Goal: Information Seeking & Learning: Learn about a topic

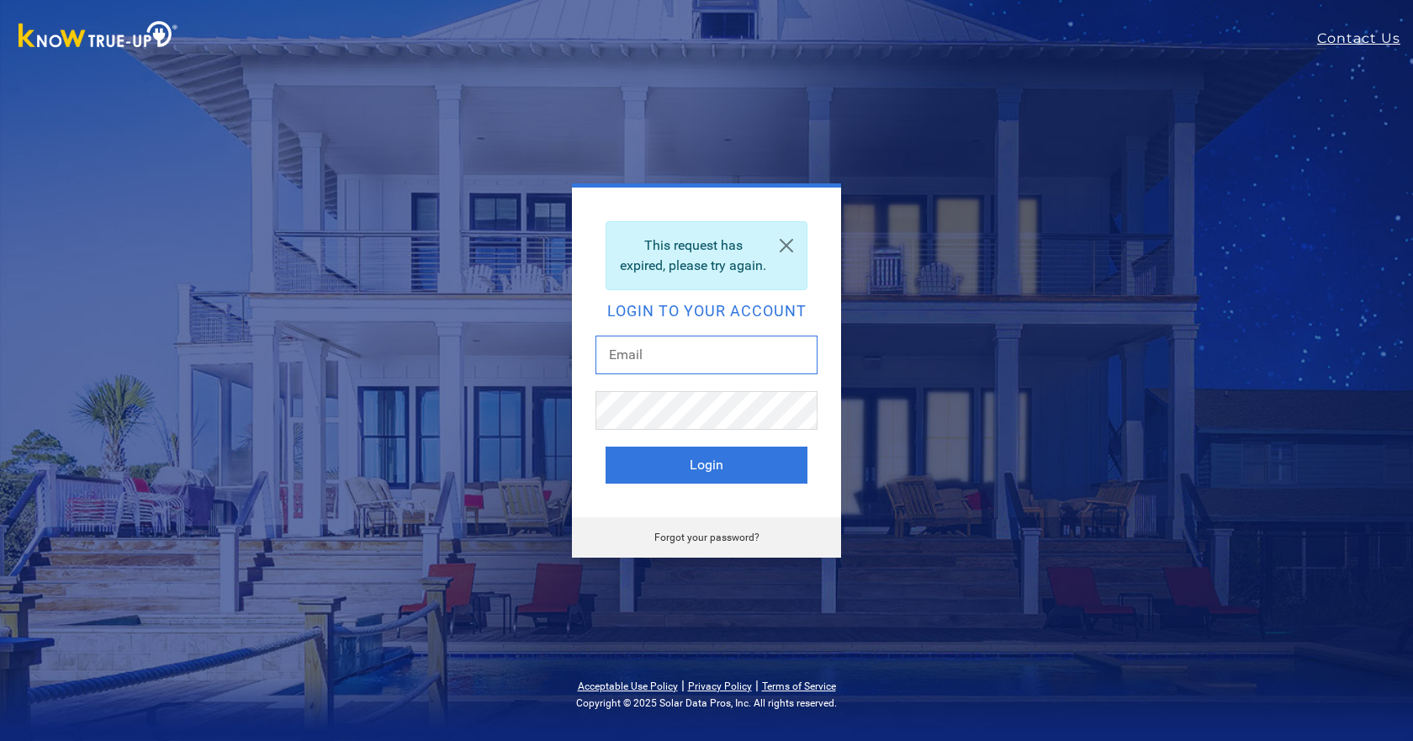
click at [726, 352] on input "text" at bounding box center [706, 355] width 222 height 39
paste input "[EMAIL_ADDRESS][DOMAIN_NAME]"
type input "[EMAIL_ADDRESS][DOMAIN_NAME]"
click at [721, 441] on div at bounding box center [706, 418] width 222 height 55
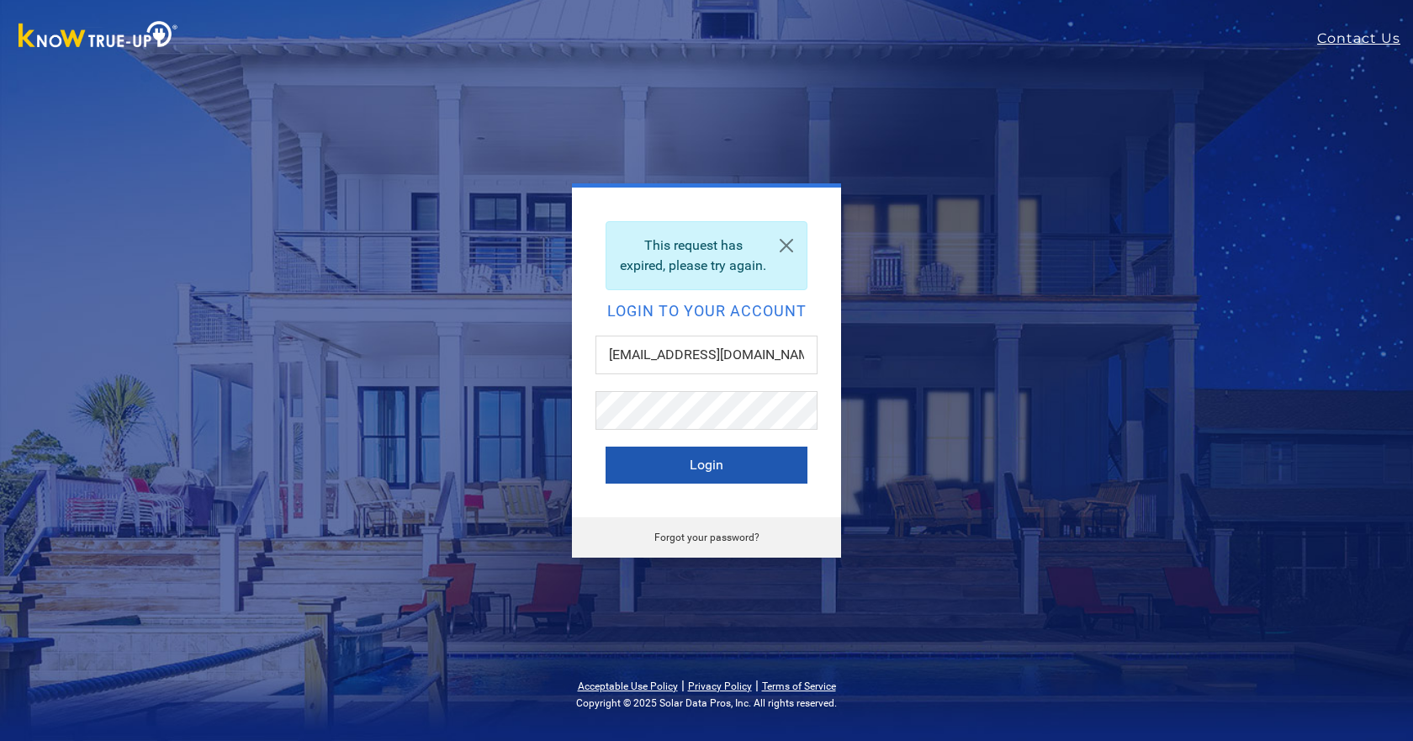
click at [715, 468] on button "Login" at bounding box center [706, 465] width 202 height 37
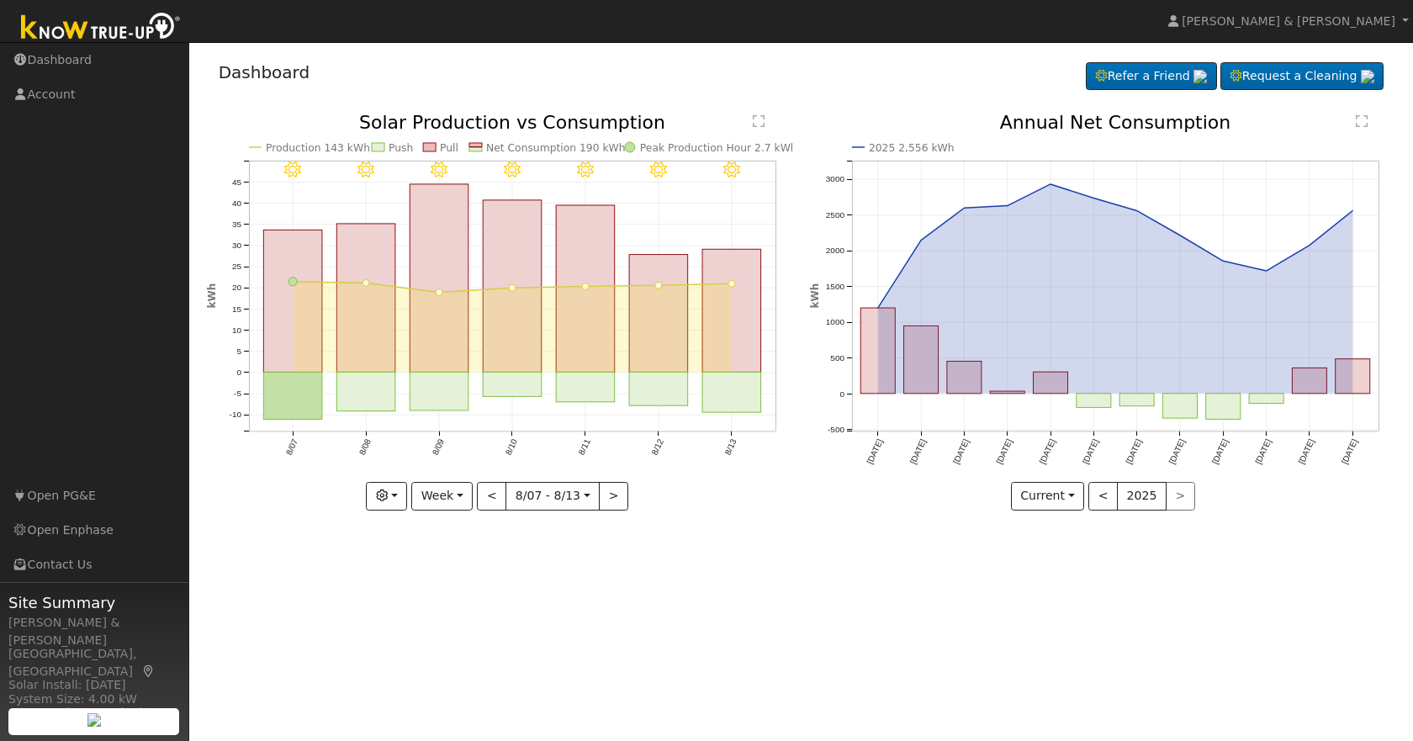
click at [1350, 215] on line at bounding box center [1115, 215] width 526 height 0
click at [449, 494] on button "Week" at bounding box center [441, 496] width 61 height 29
click at [388, 496] on icon "button" at bounding box center [382, 495] width 12 height 12
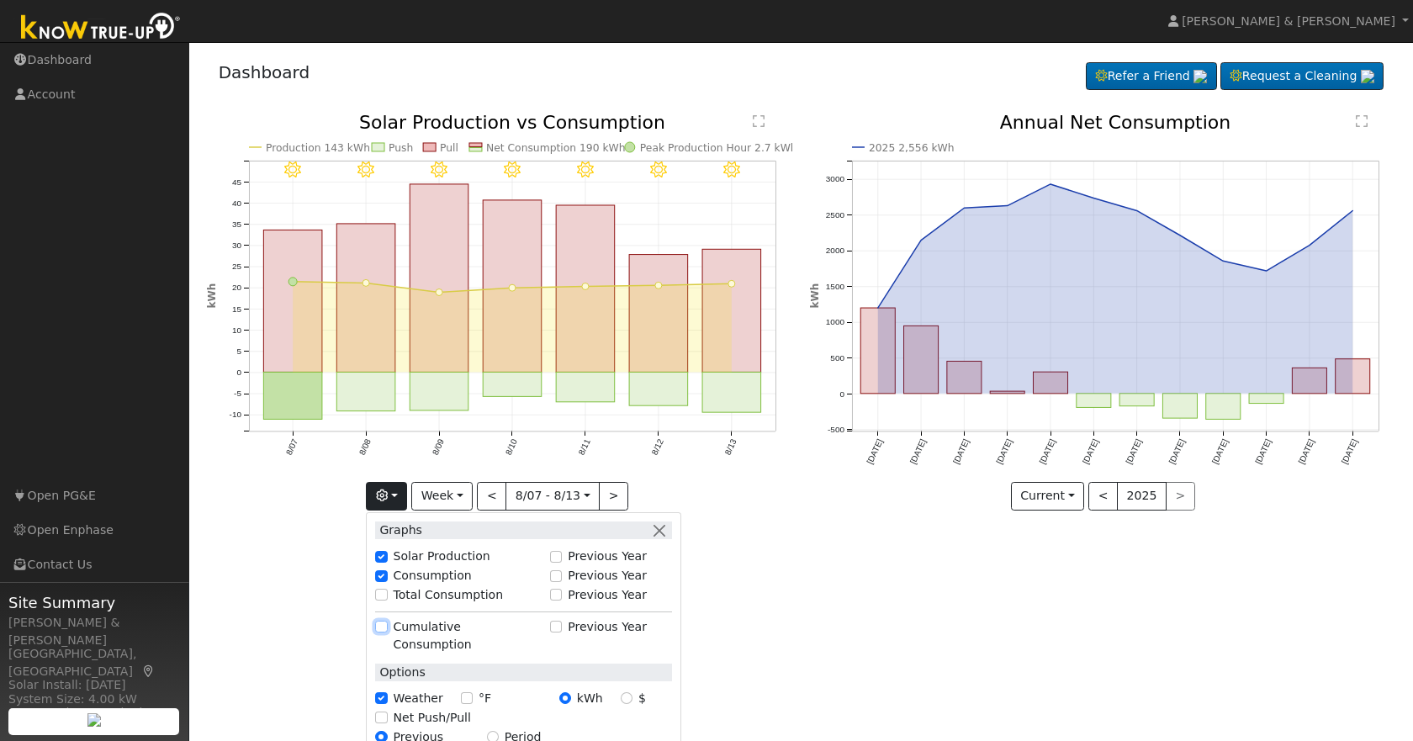
click at [387, 622] on input "Cumulative Consumption" at bounding box center [381, 627] width 12 height 12
checkbox input "true"
checkbox input "false"
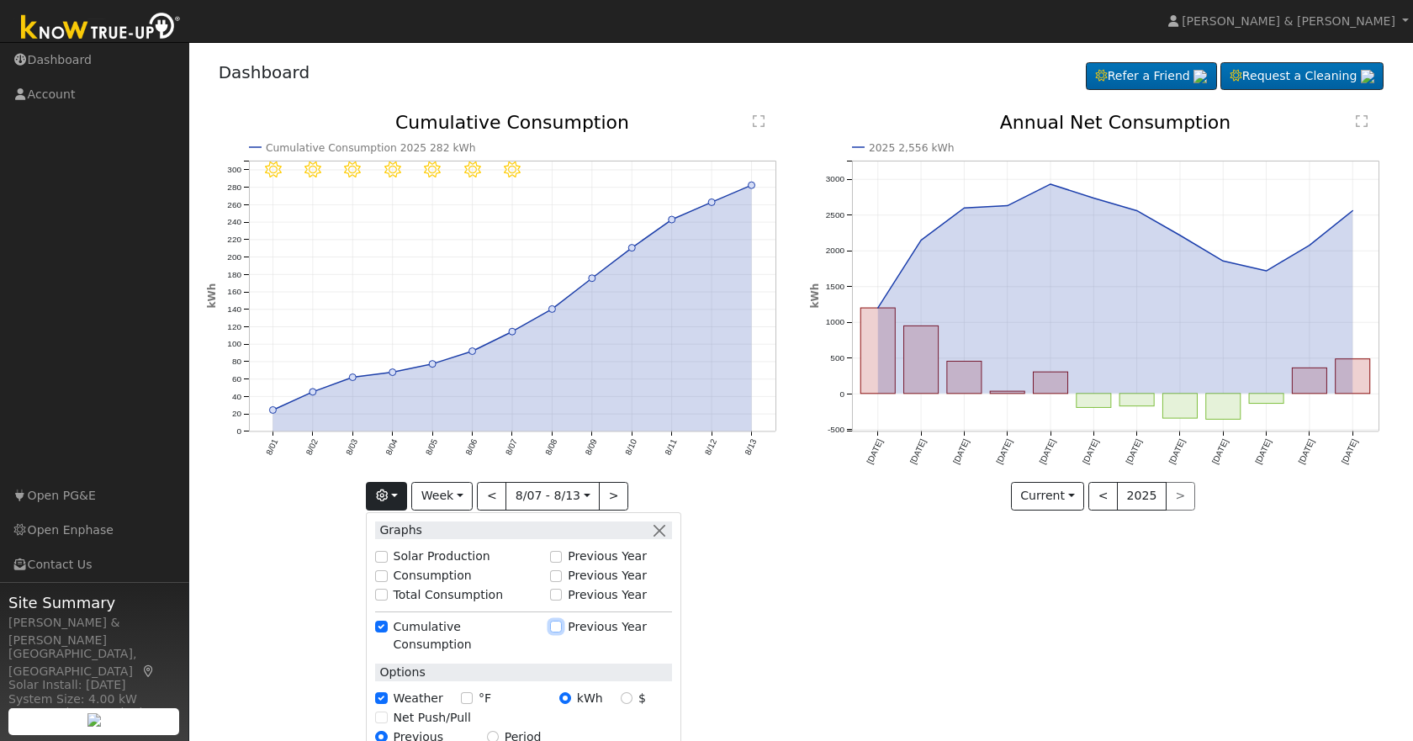
click at [562, 626] on input "Previous Year" at bounding box center [556, 627] width 12 height 12
checkbox input "true"
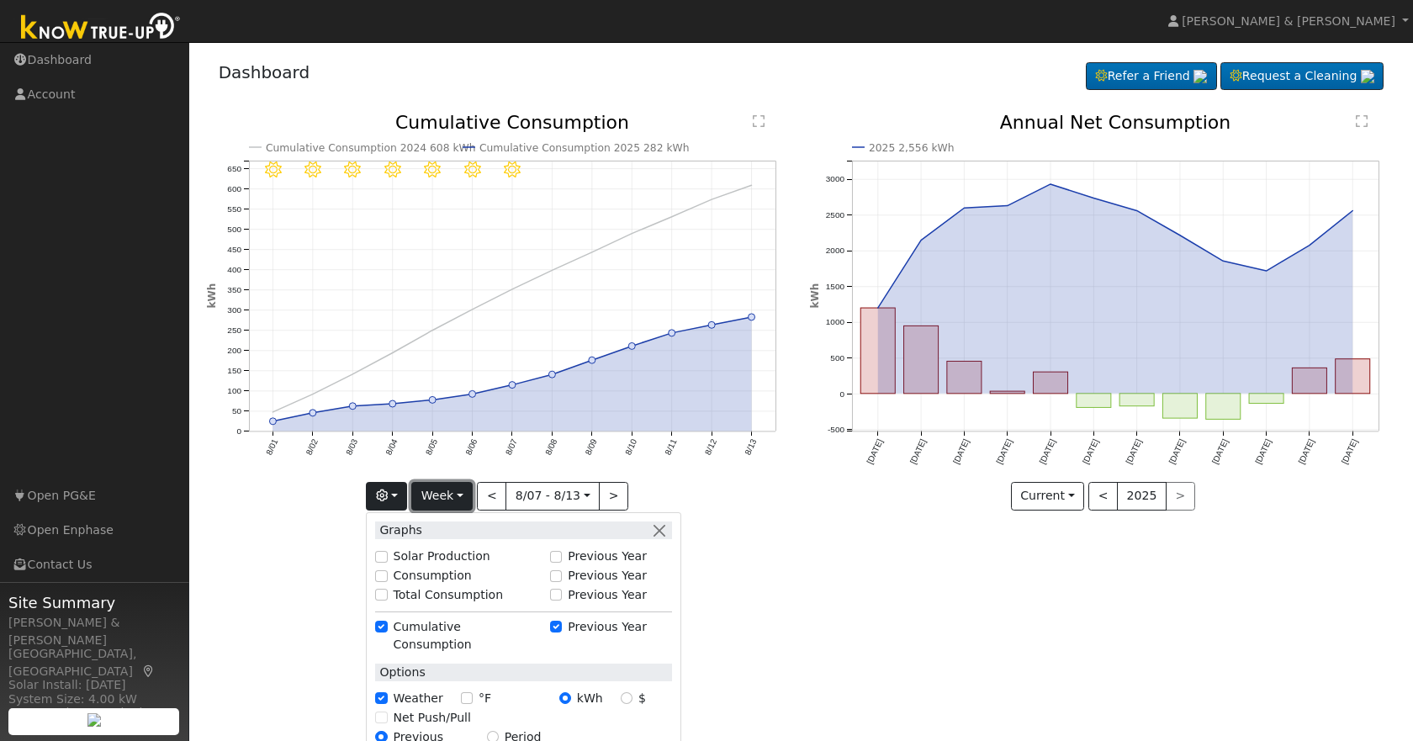
click at [453, 496] on button "Week" at bounding box center [441, 496] width 61 height 29
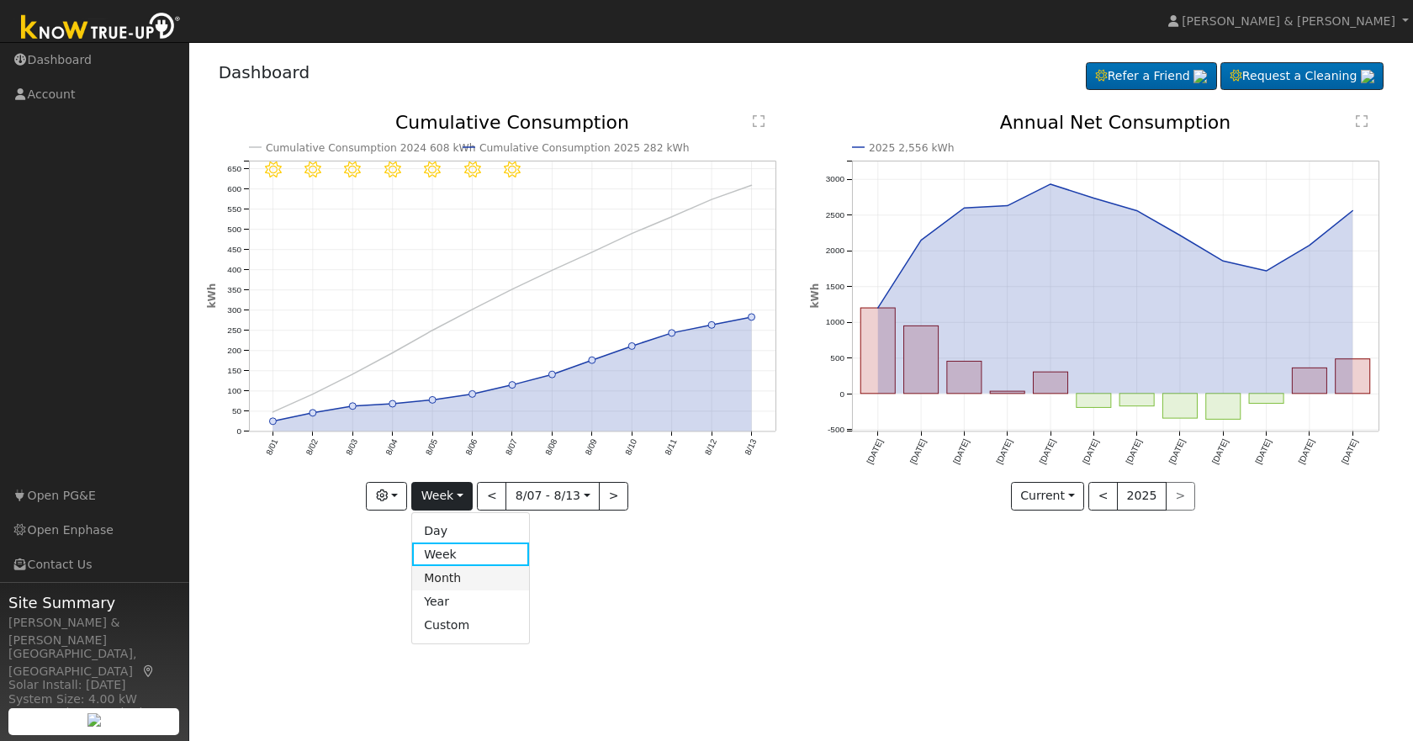
click at [442, 579] on link "Month" at bounding box center [470, 578] width 117 height 24
type input "2025-07-01"
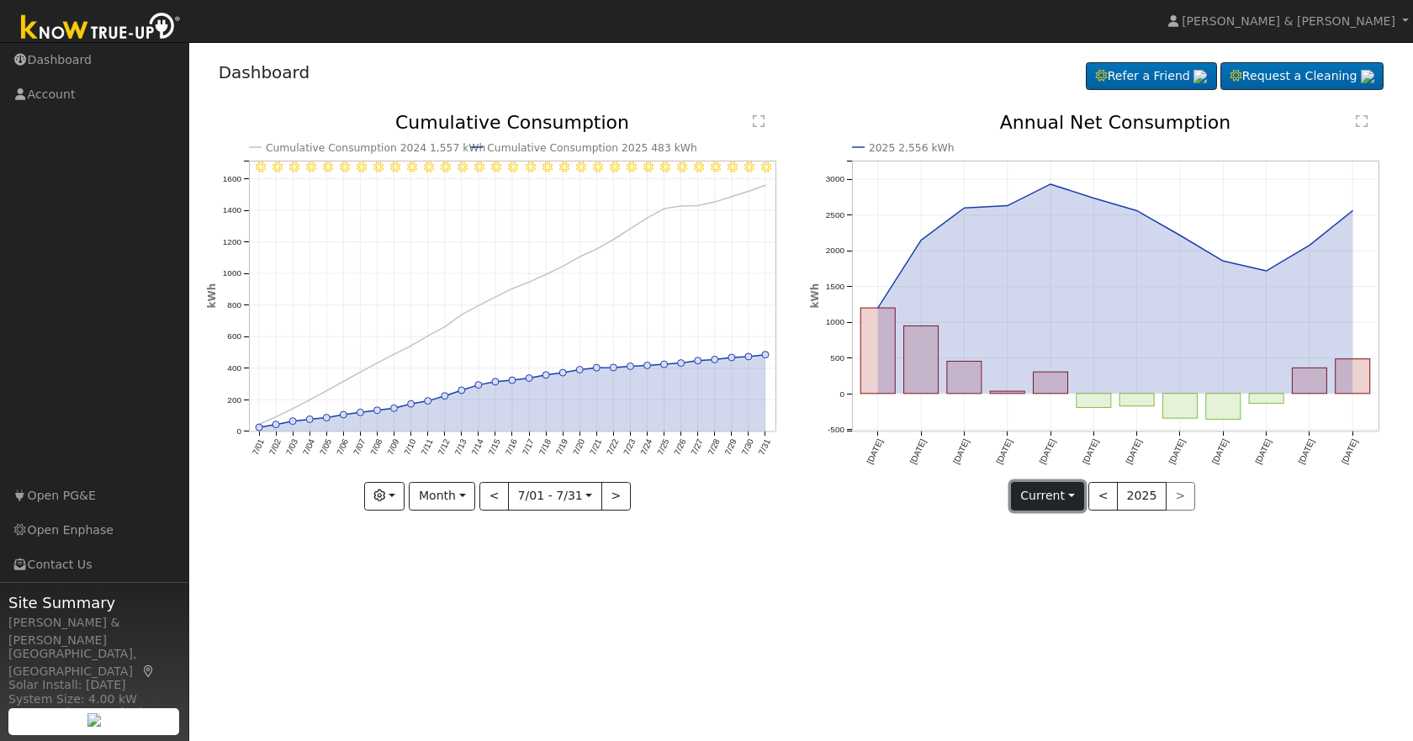
click at [1054, 494] on button "Current" at bounding box center [1048, 496] width 74 height 29
click at [405, 499] on button "button" at bounding box center [384, 496] width 41 height 29
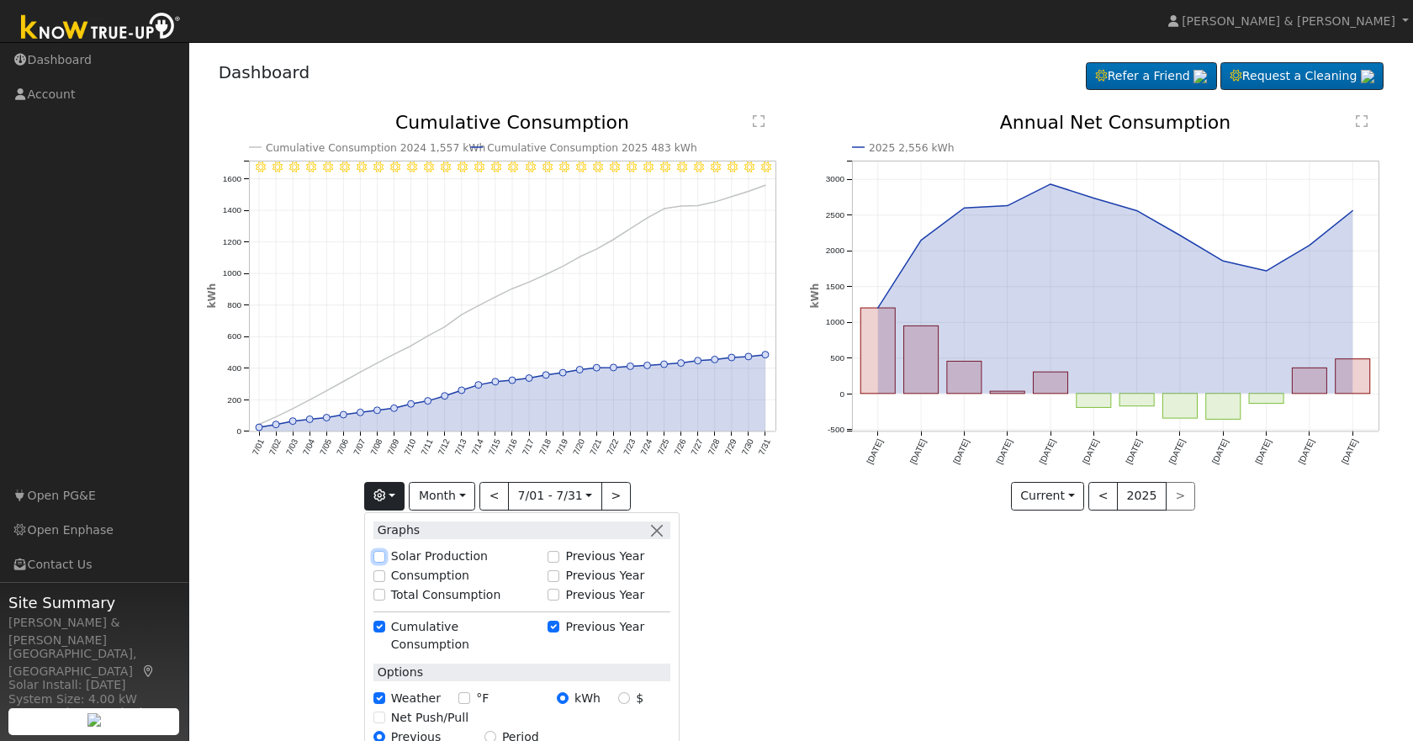
click at [385, 551] on input "Solar Production" at bounding box center [379, 557] width 12 height 12
checkbox input "true"
checkbox input "false"
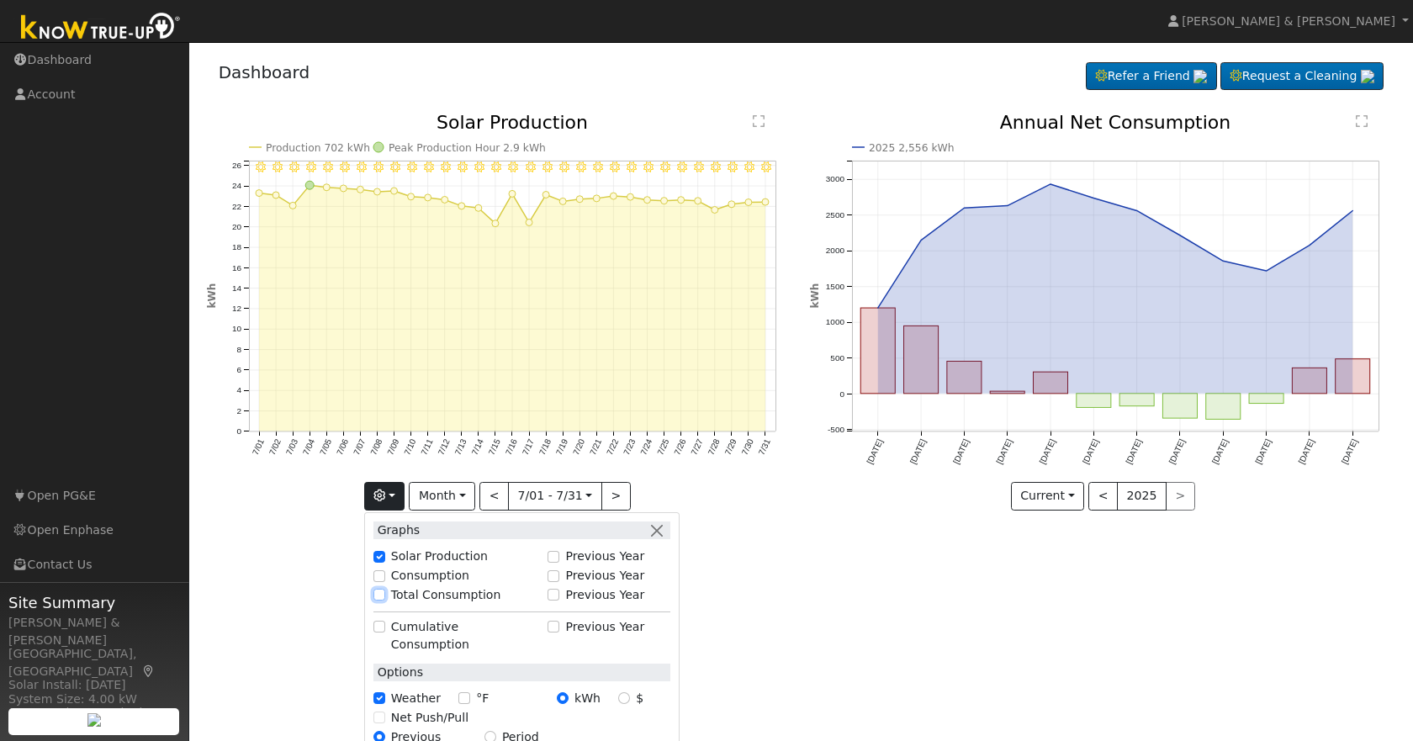
click at [384, 595] on input "Total Consumption" at bounding box center [379, 595] width 12 height 12
checkbox input "true"
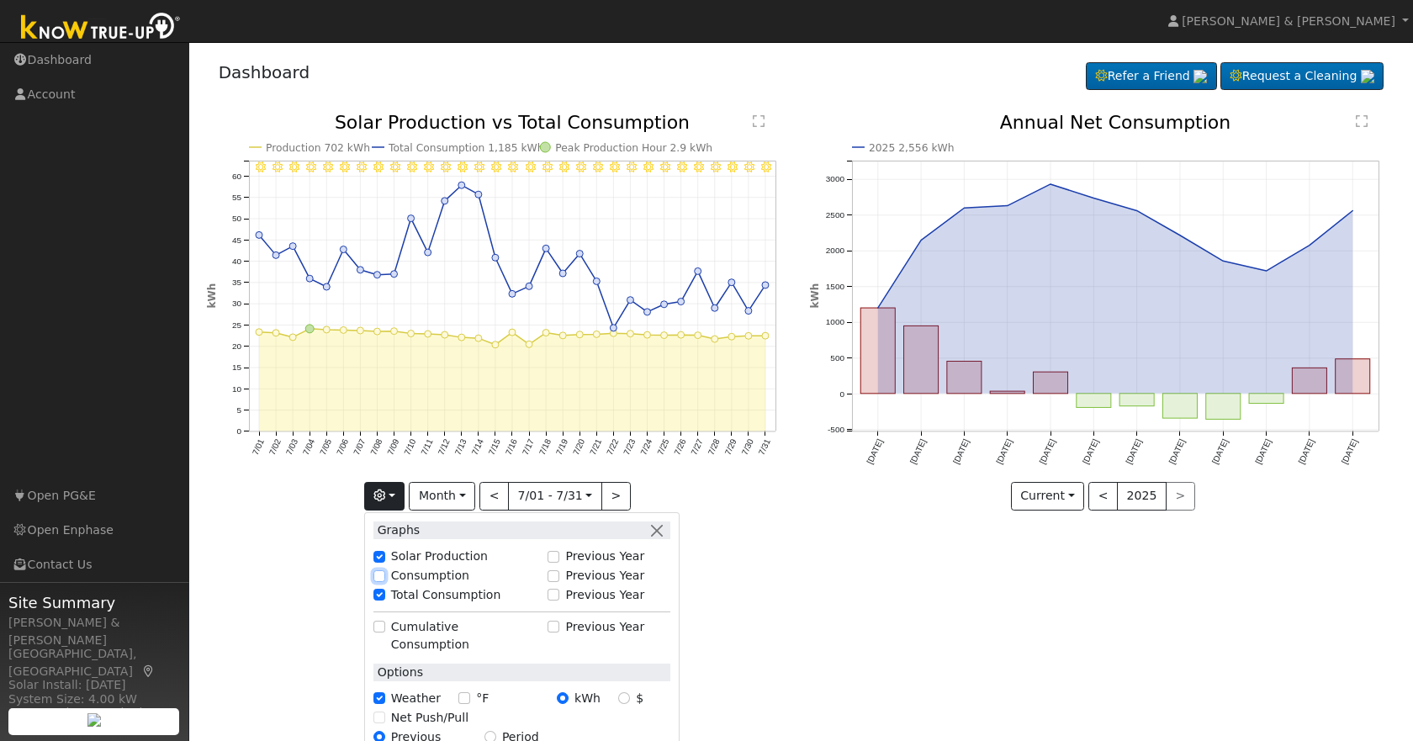
click at [380, 580] on input "Consumption" at bounding box center [379, 576] width 12 height 12
checkbox input "true"
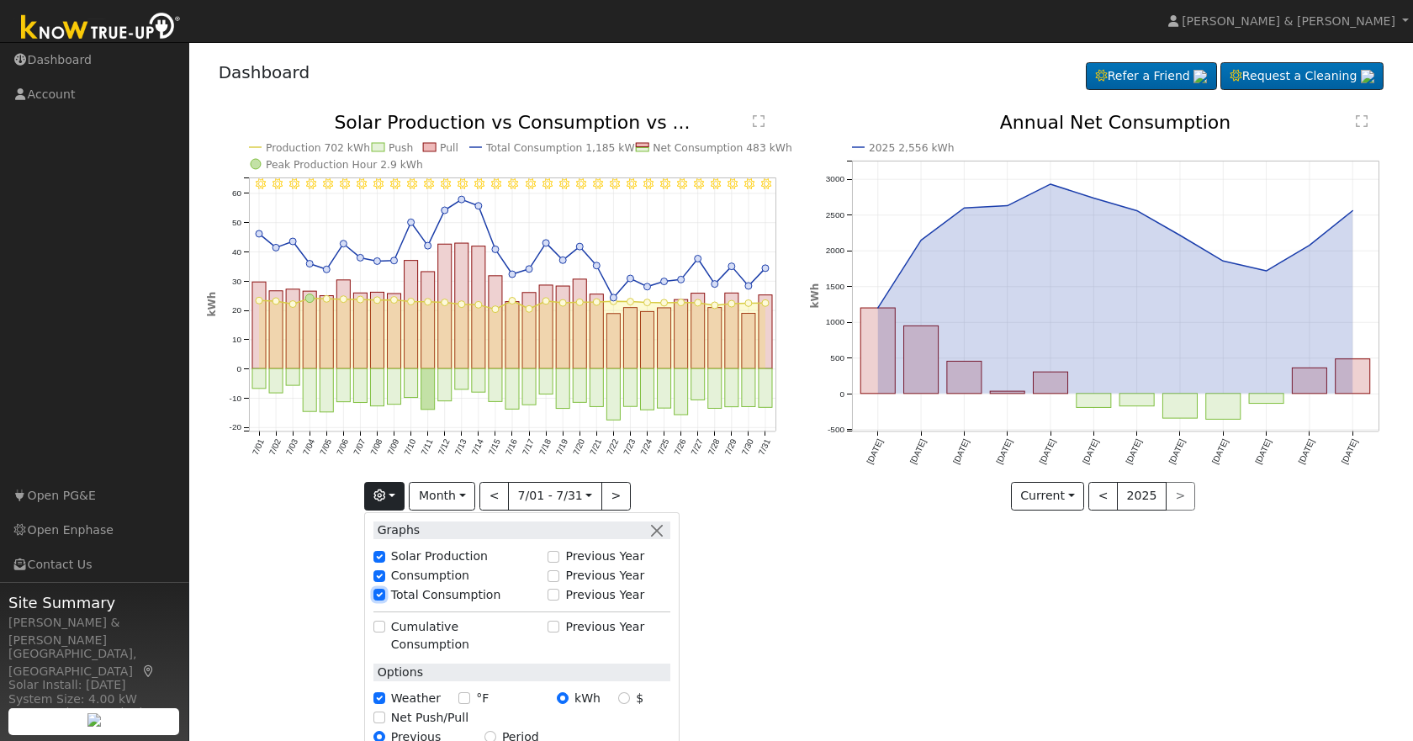
click at [381, 597] on input "Total Consumption" at bounding box center [379, 595] width 12 height 12
checkbox input "false"
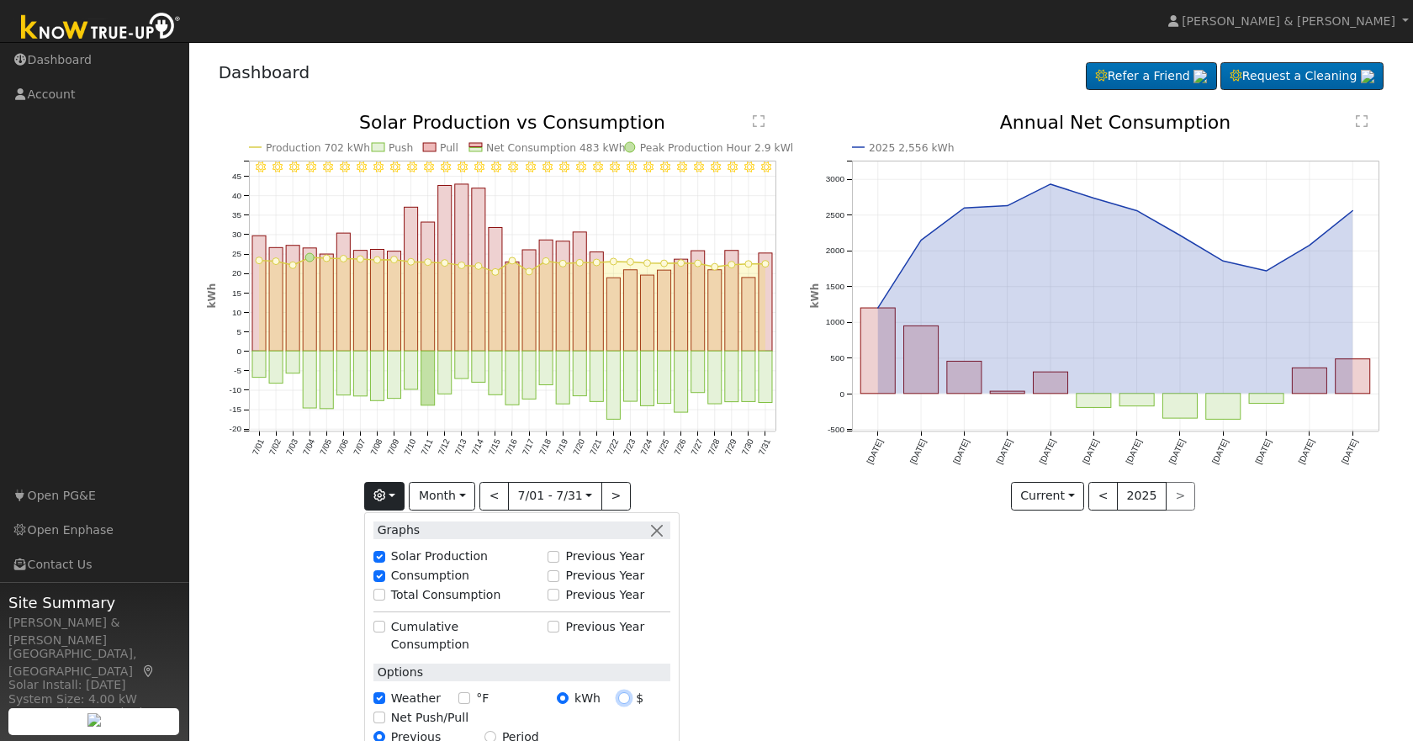
click at [629, 692] on input "$" at bounding box center [624, 698] width 12 height 12
radio input "true"
radio input "false"
click at [610, 502] on button ">" at bounding box center [615, 496] width 29 height 29
type input "2025-08-01"
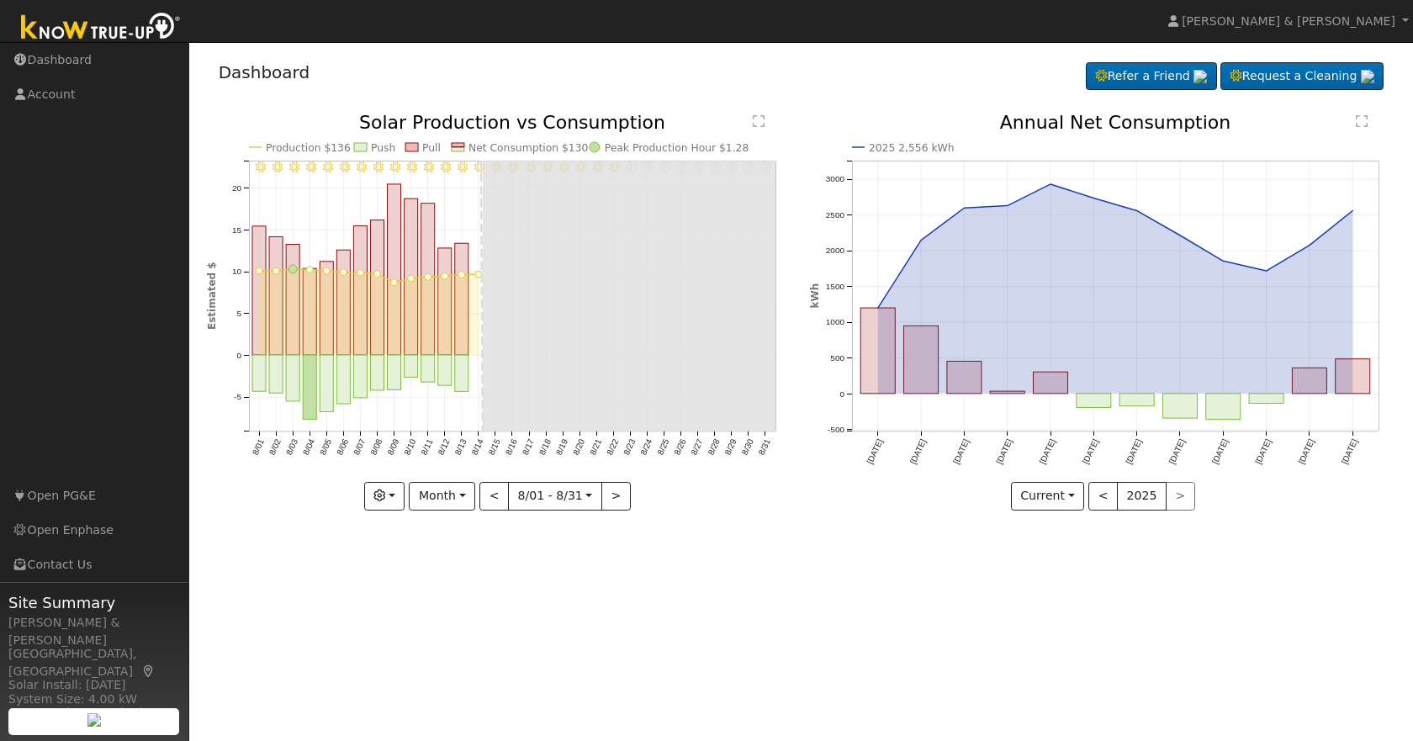
click at [1171, 498] on div "< 2025 >" at bounding box center [1141, 496] width 107 height 29
click at [72, 526] on link "Open Enphase" at bounding box center [94, 530] width 189 height 34
click at [64, 50] on link "Dashboard" at bounding box center [94, 60] width 189 height 34
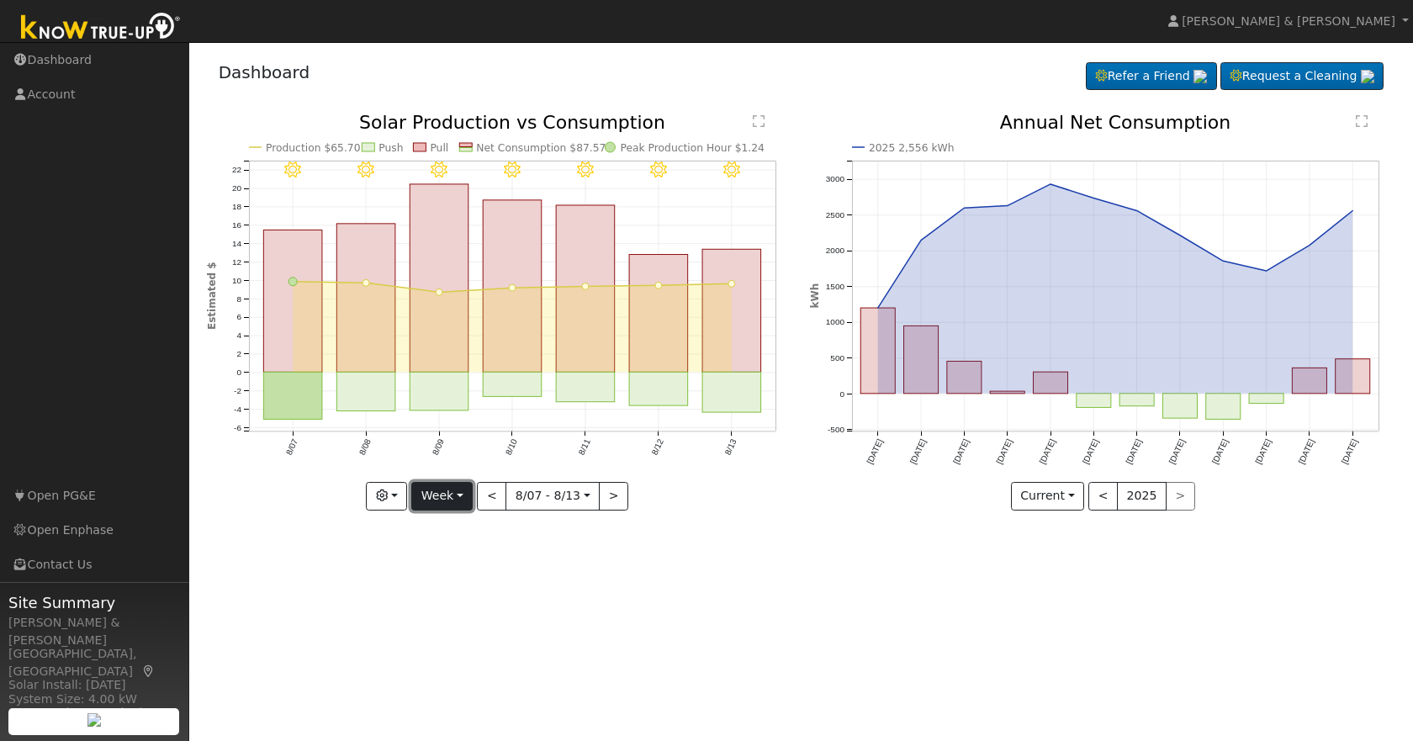
click at [454, 503] on button "Week" at bounding box center [441, 496] width 61 height 29
click at [445, 577] on link "Month" at bounding box center [470, 578] width 117 height 24
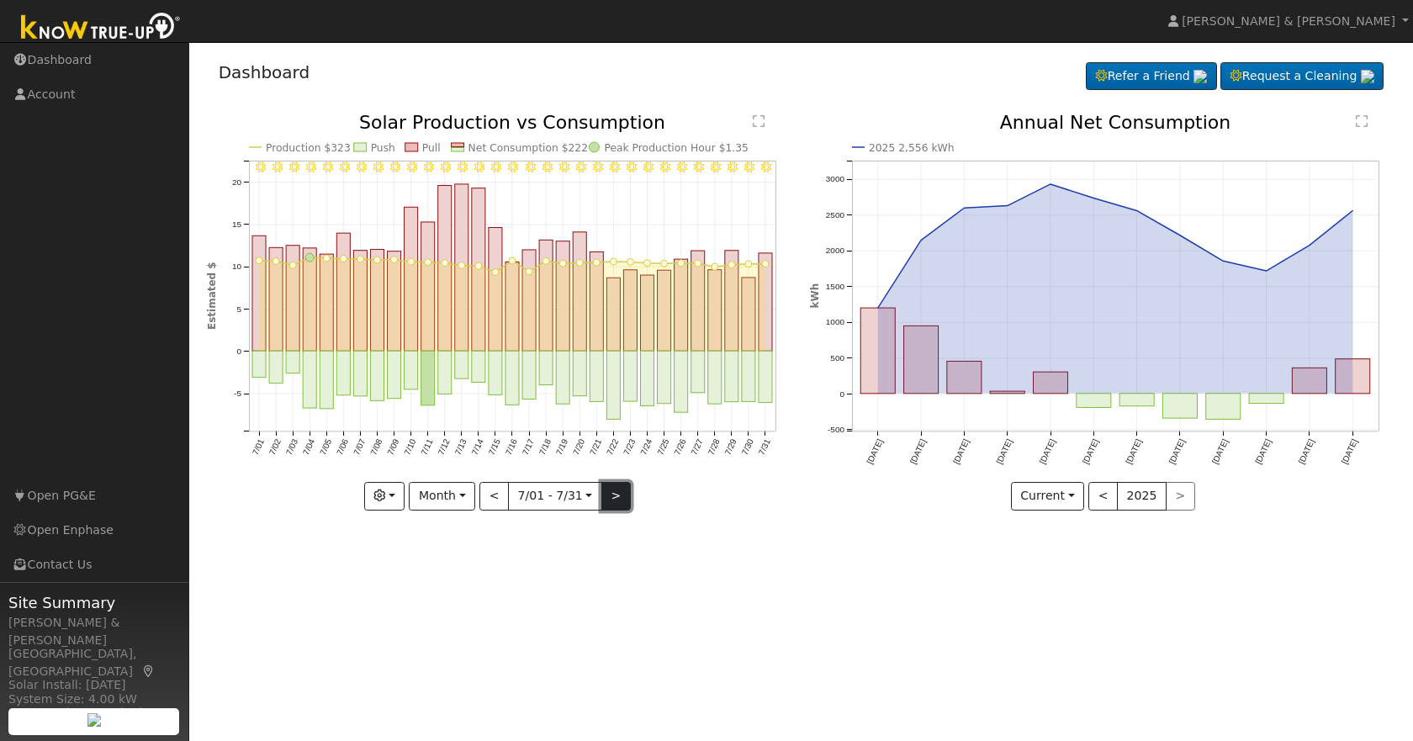
click at [617, 500] on button ">" at bounding box center [615, 496] width 29 height 29
type input "[DATE]"
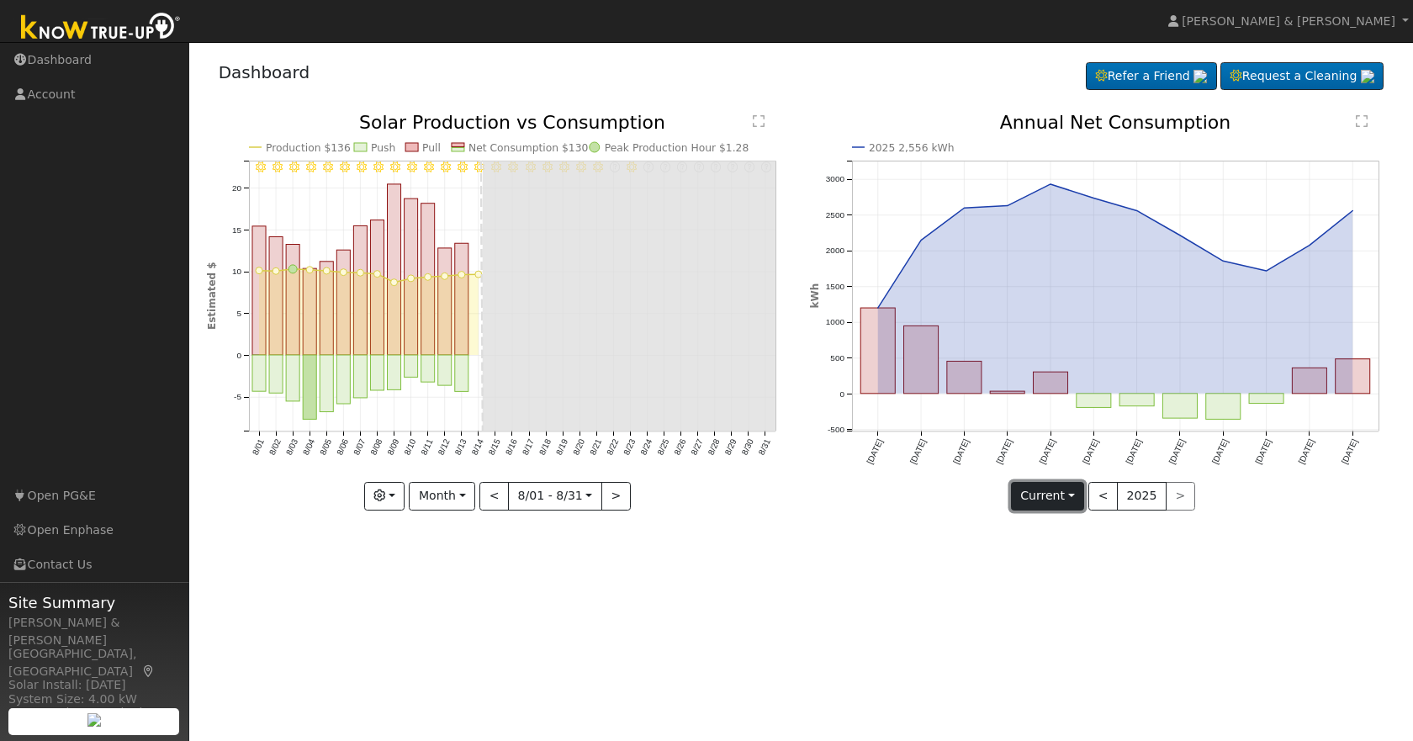
click at [1070, 494] on button "Current" at bounding box center [1048, 496] width 74 height 29
click at [1075, 535] on link "Compare Previous" at bounding box center [1077, 531] width 131 height 24
